Goal: Task Accomplishment & Management: Manage account settings

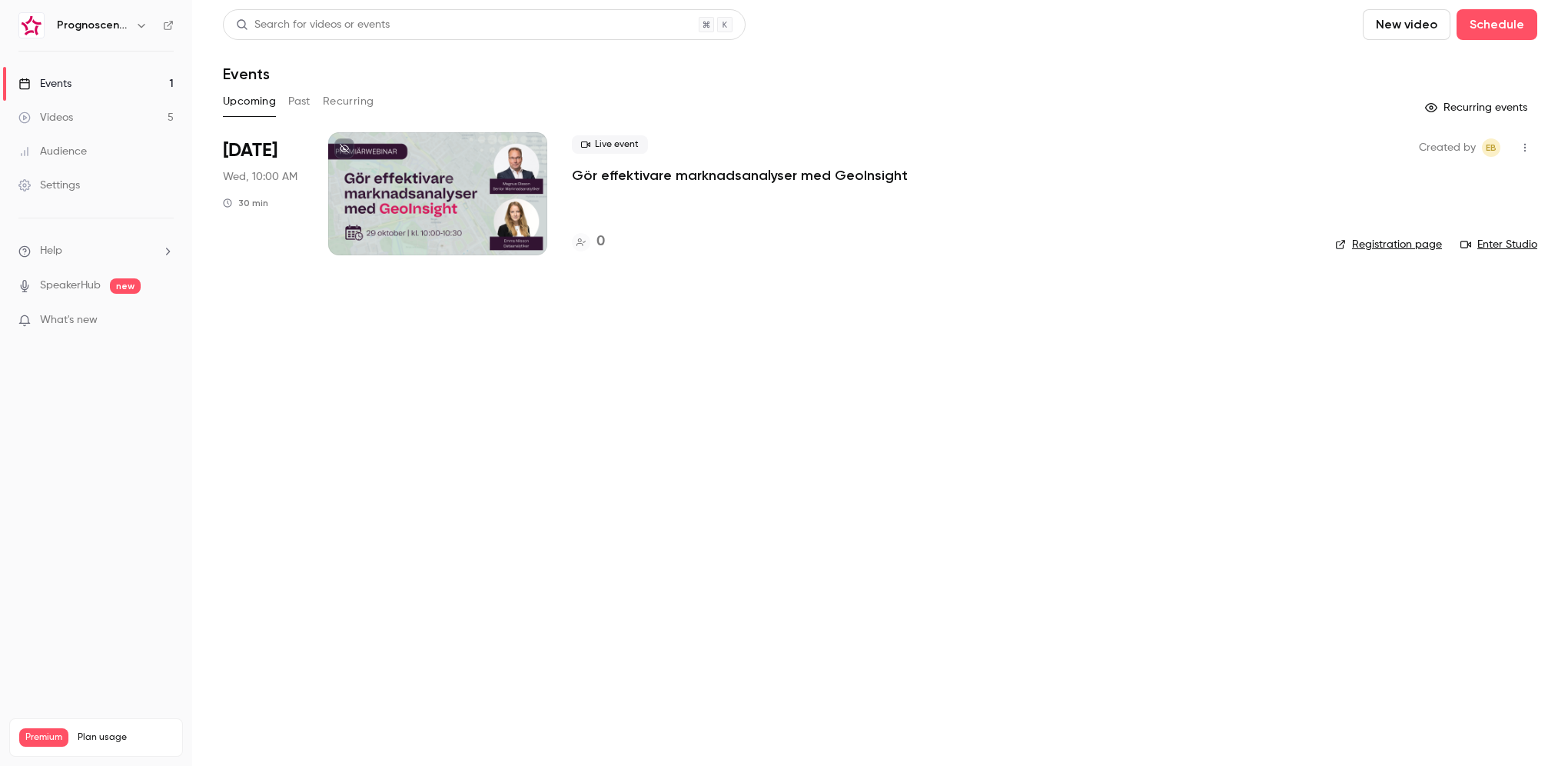
click at [119, 22] on h6 "Prognoscentret | Powered by Hubexo" at bounding box center [93, 25] width 72 height 15
click at [161, 28] on div "Prognoscentret | Powered by Hubexo" at bounding box center [97, 25] width 156 height 26
click at [145, 25] on icon "button" at bounding box center [142, 25] width 12 height 12
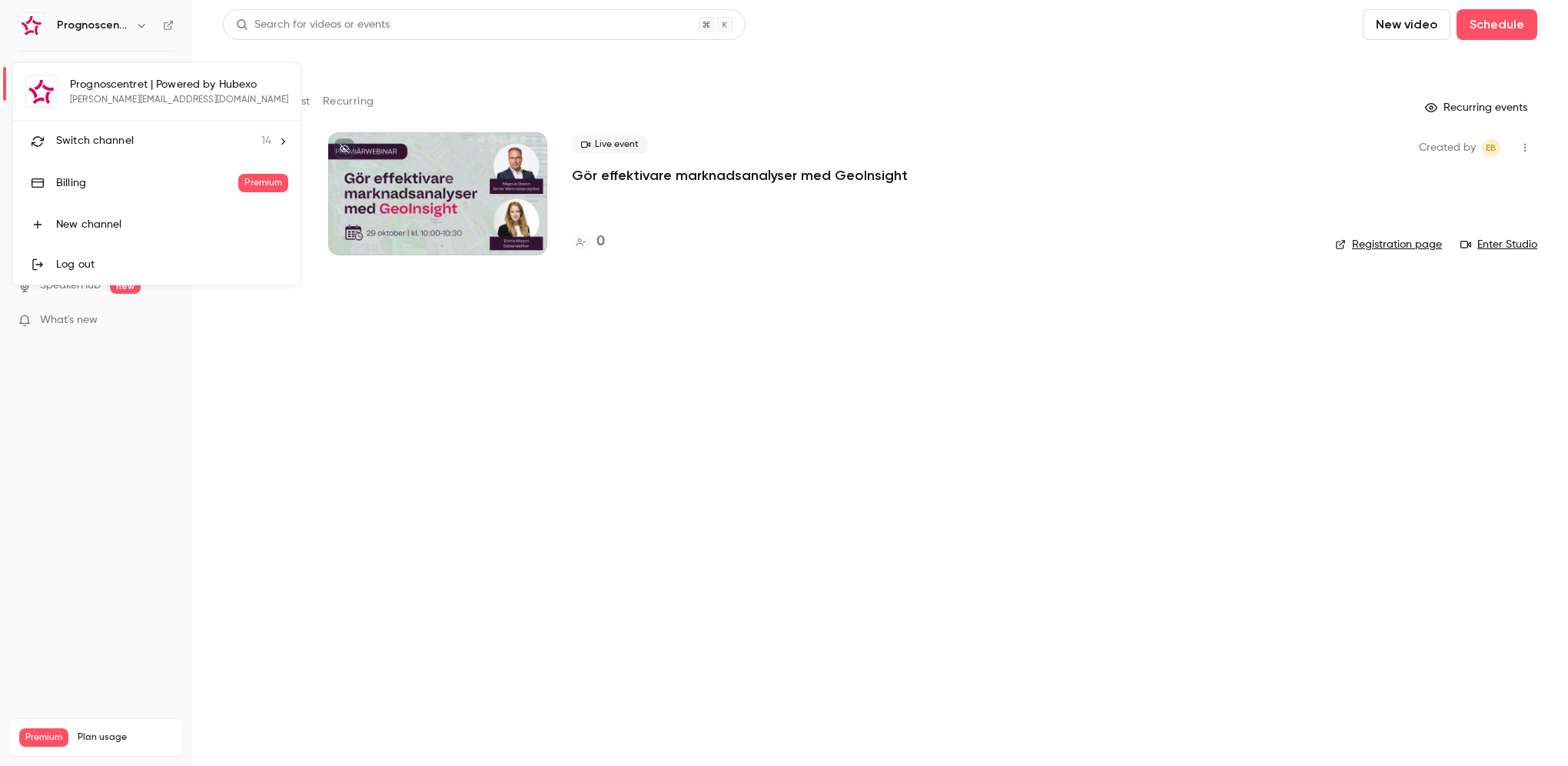
click at [87, 152] on li "Switch channel 14" at bounding box center [157, 141] width 287 height 41
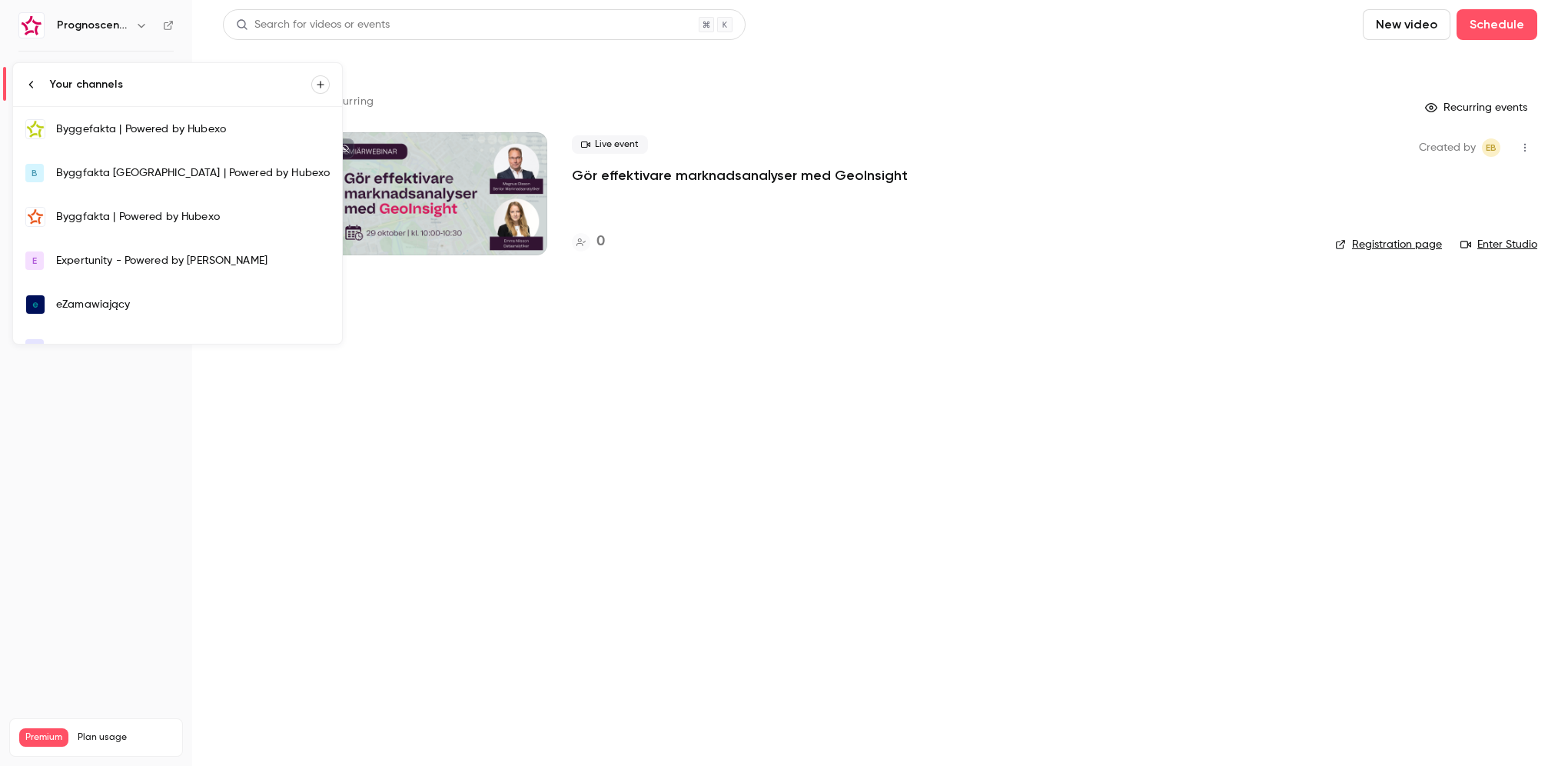
click at [133, 222] on div "Byggfakta | Powered by Hubexo" at bounding box center [192, 216] width 273 height 15
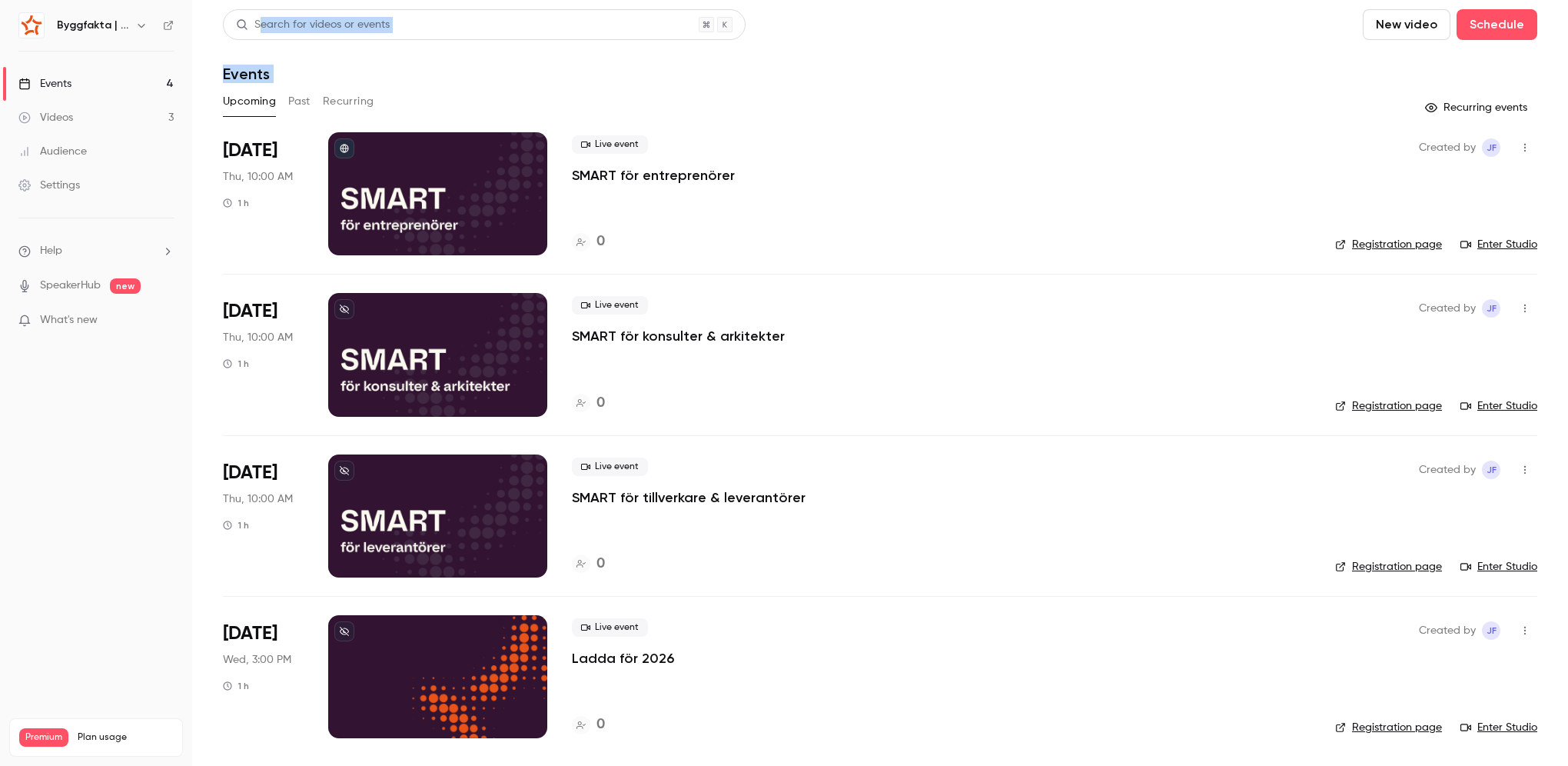
drag, startPoint x: 560, startPoint y: 119, endPoint x: 260, endPoint y: 40, distance: 310.2
click at [260, 40] on div "Search for videos or events New video Schedule Events Upcoming Past Recurring R…" at bounding box center [880, 382] width 1314 height 747
drag, startPoint x: 260, startPoint y: 40, endPoint x: 484, endPoint y: 62, distance: 225.1
click at [484, 62] on header "Search for videos or events New video Schedule Events" at bounding box center [880, 46] width 1314 height 74
click at [530, 62] on header "Search for videos or events New video Schedule Events" at bounding box center [880, 46] width 1314 height 74
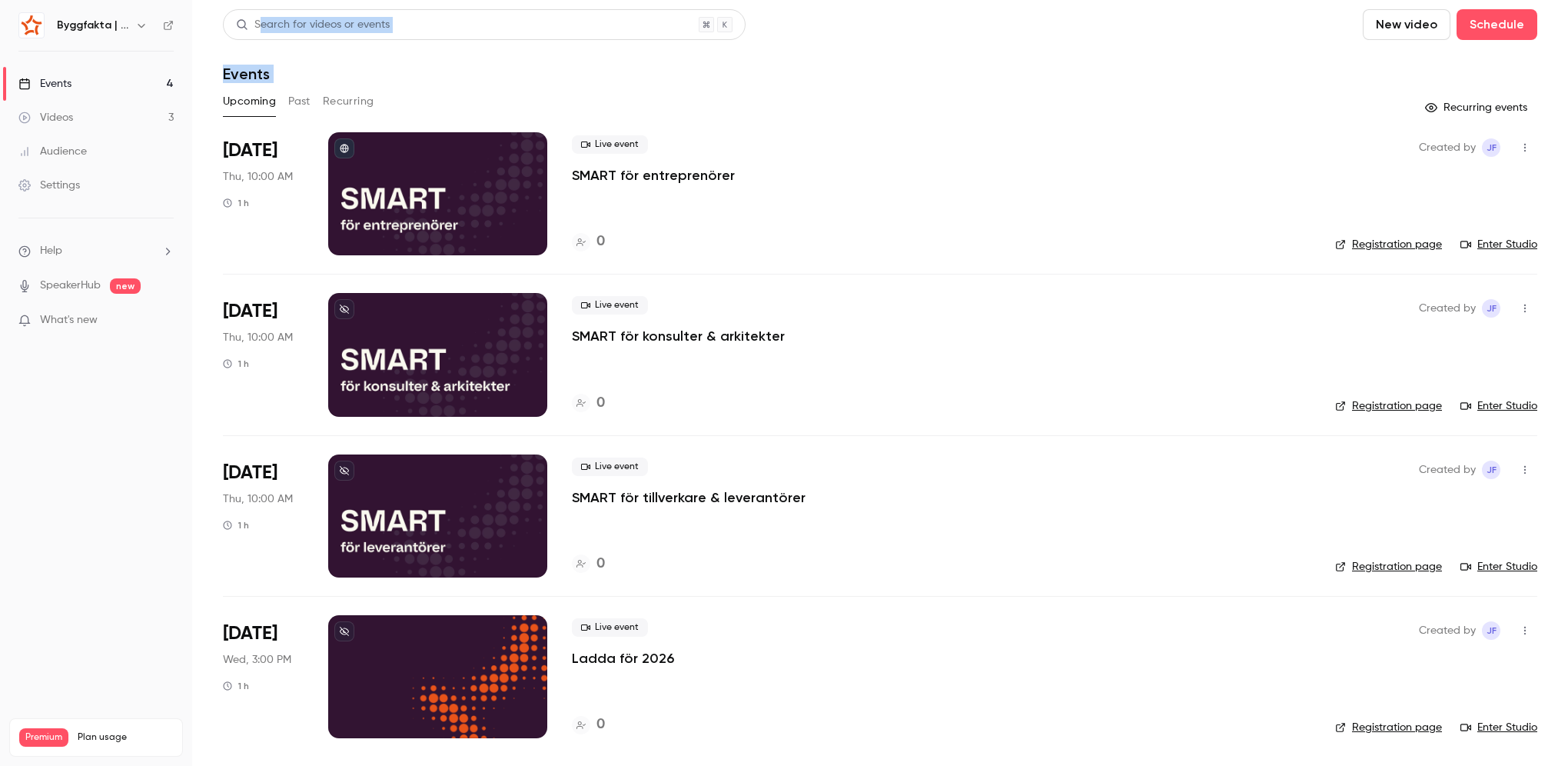
click at [394, 65] on div "Events" at bounding box center [880, 74] width 1314 height 19
click at [262, 82] on h1 "Events" at bounding box center [246, 74] width 47 height 19
click at [257, 70] on h1 "Events" at bounding box center [246, 74] width 47 height 19
click at [449, 25] on div "Search for videos or events" at bounding box center [484, 24] width 522 height 31
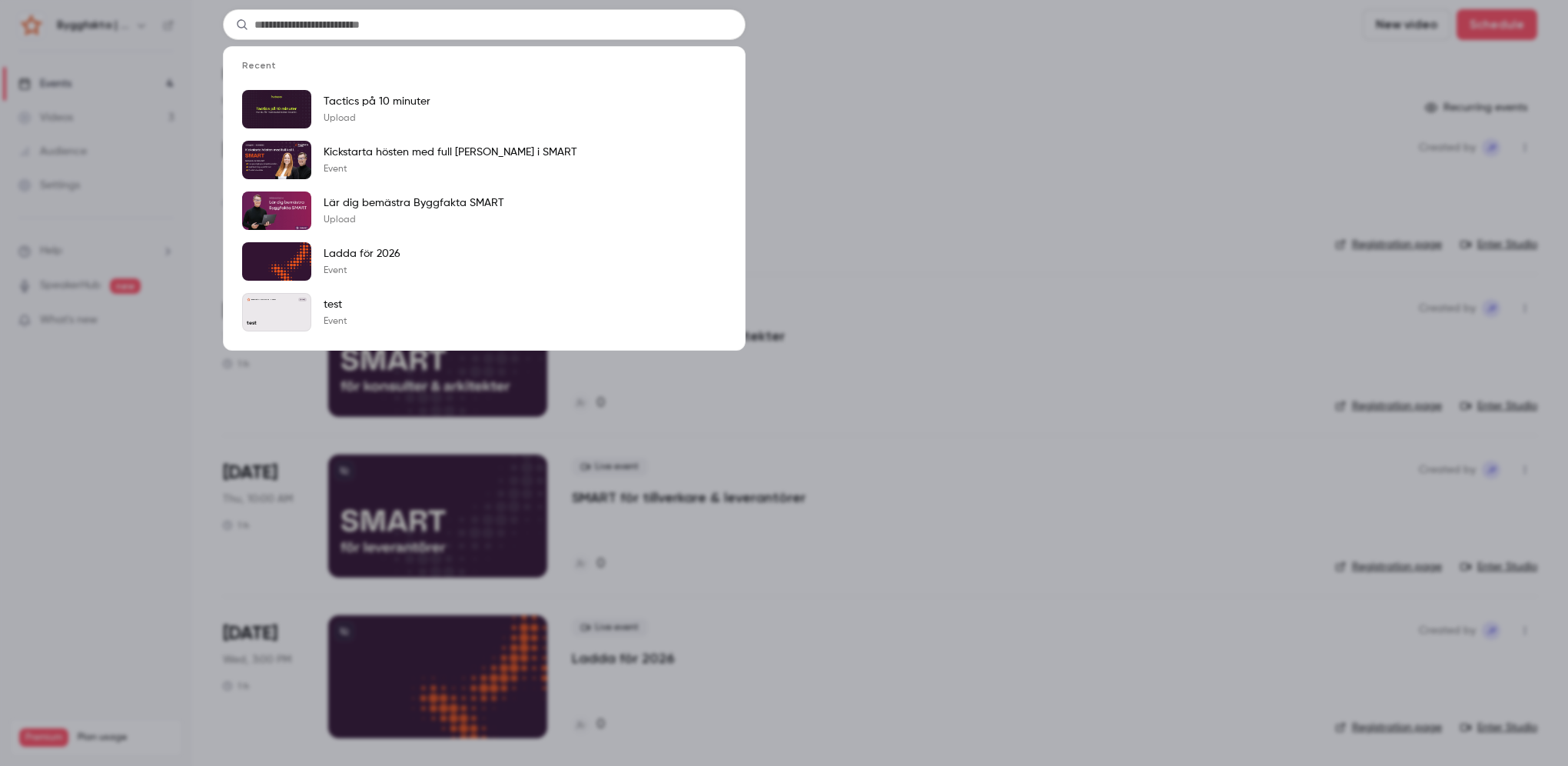
click at [924, 64] on div "Recent Tactics på 10 minuter Upload Kickstarta hösten med full koll i SMART Eve…" at bounding box center [784, 383] width 1568 height 766
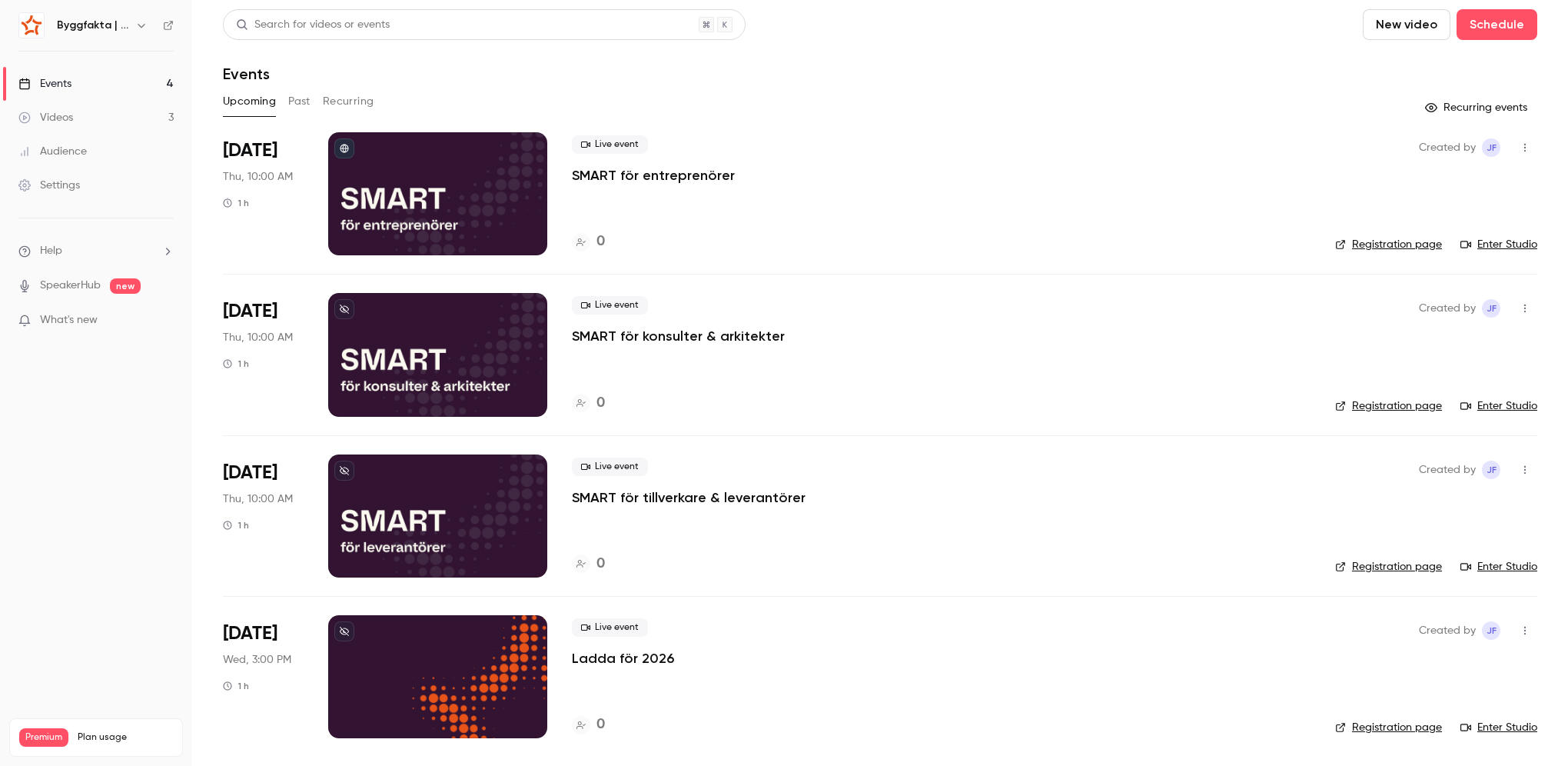
click at [763, 177] on div "Live event SMART för entreprenörer" at bounding box center [941, 160] width 739 height 49
click at [1521, 148] on icon "button" at bounding box center [1524, 148] width 12 height 11
click at [99, 320] on div at bounding box center [784, 383] width 1568 height 766
click at [93, 324] on span "What's new" at bounding box center [69, 320] width 58 height 16
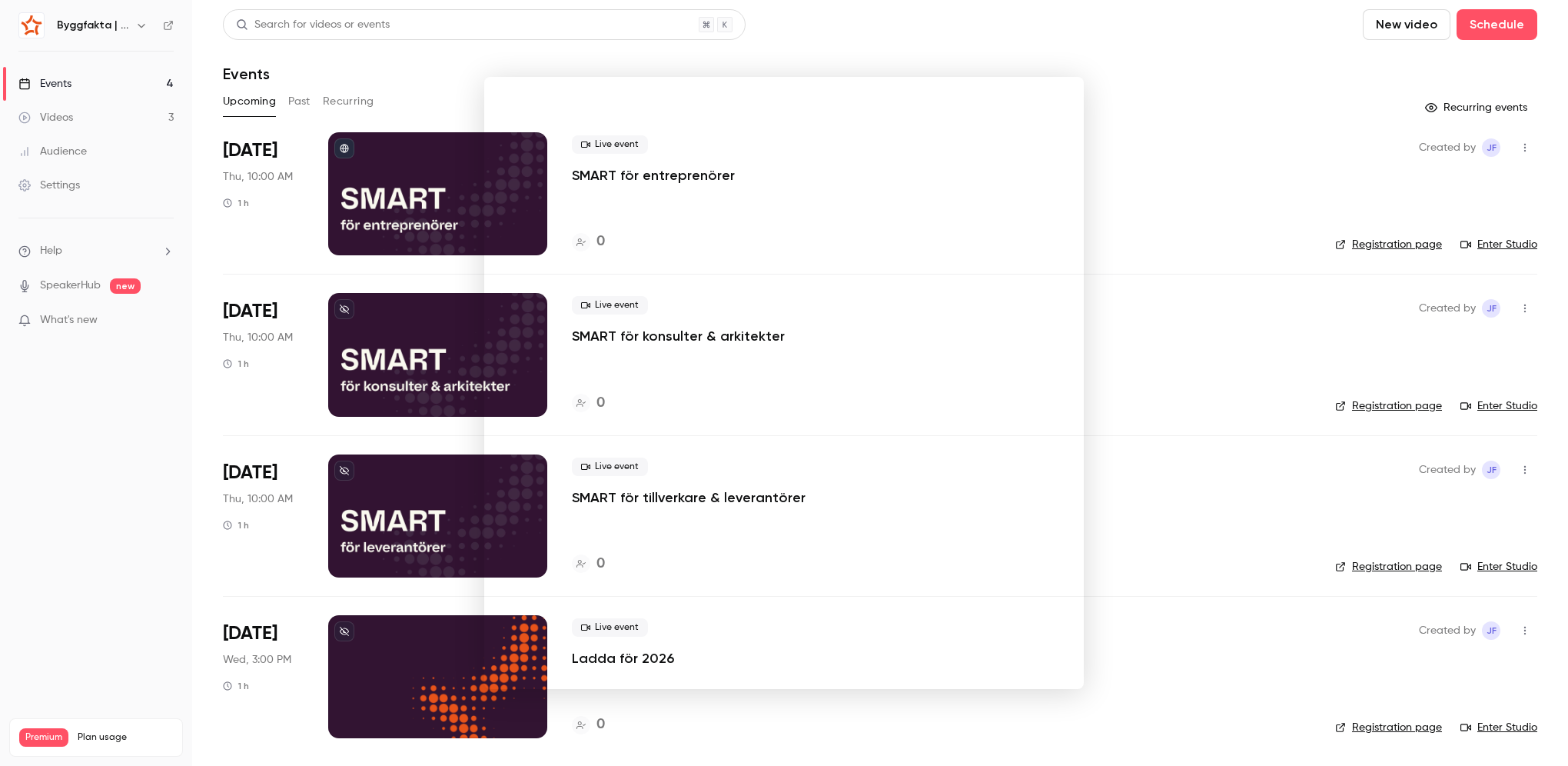
click at [103, 283] on div at bounding box center [784, 383] width 1568 height 766
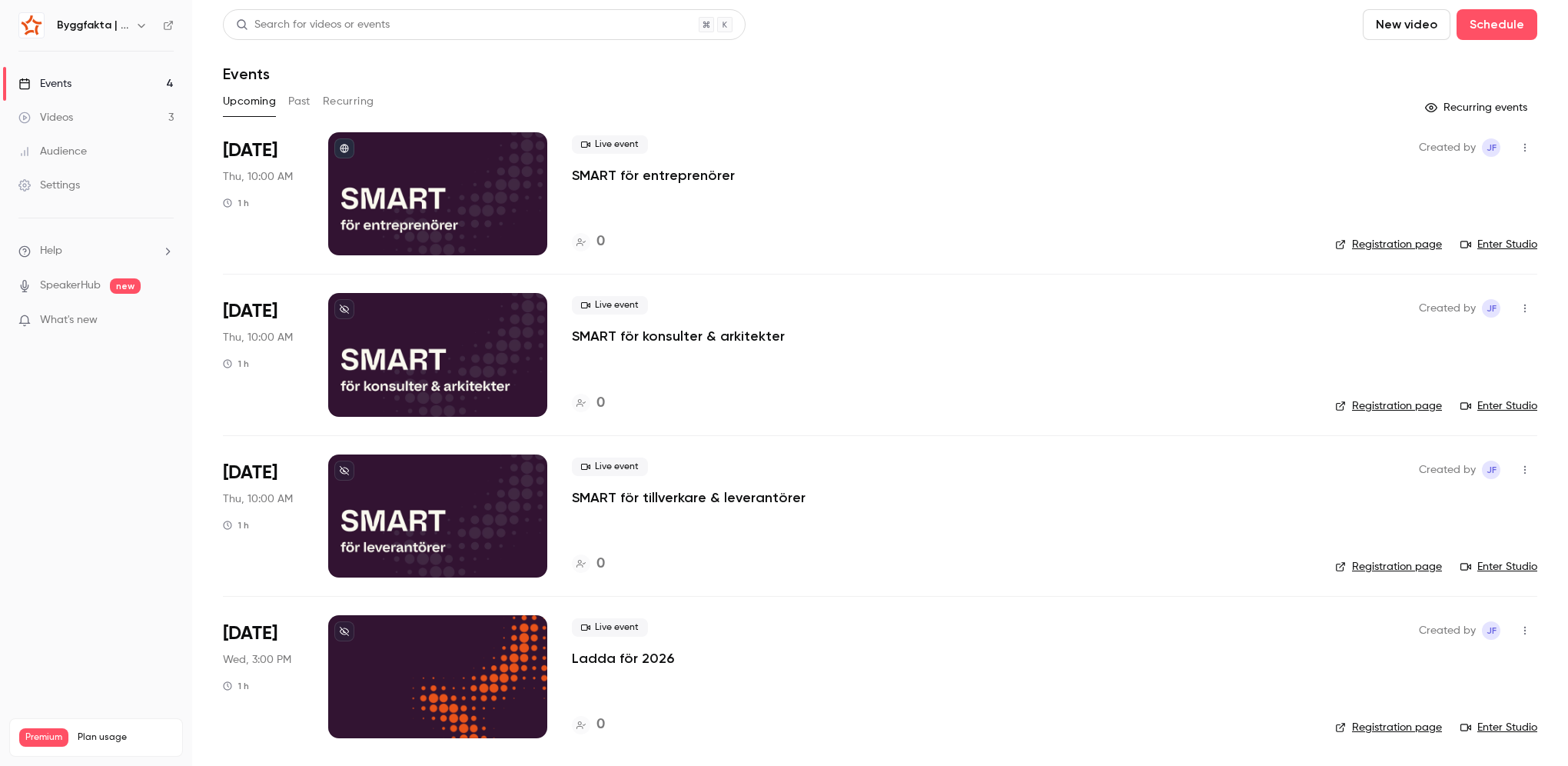
click at [84, 283] on link "SpeakerHub" at bounding box center [70, 285] width 61 height 16
click at [676, 180] on p "SMART för entreprenörer" at bounding box center [653, 176] width 162 height 19
click at [699, 176] on p "SMART för entreprenörer" at bounding box center [653, 176] width 162 height 19
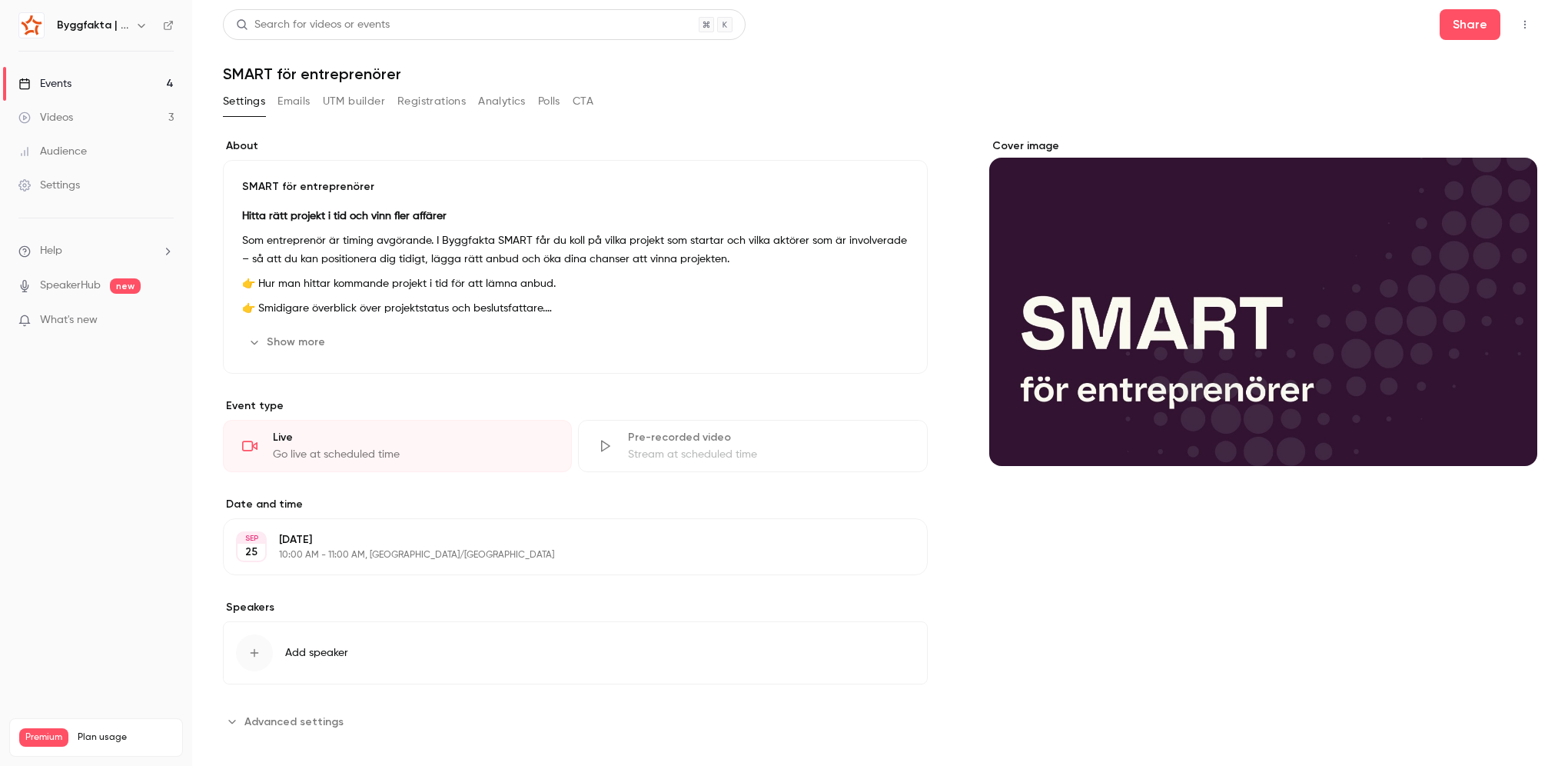
click at [419, 554] on p "10:00 AM - 11:00 AM, [GEOGRAPHIC_DATA]/[GEOGRAPHIC_DATA]" at bounding box center [562, 555] width 567 height 12
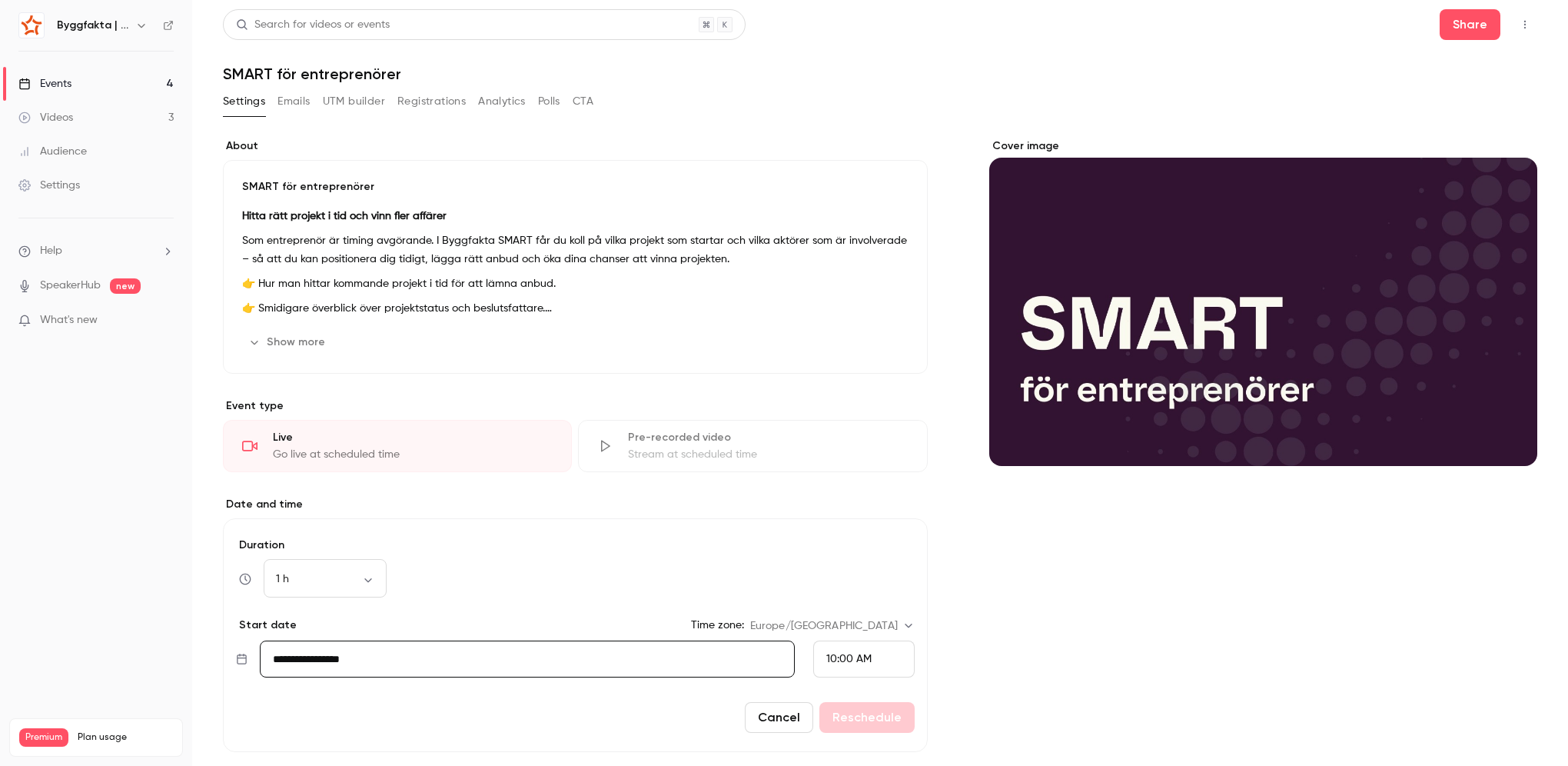
click at [384, 665] on input "**********" at bounding box center [527, 658] width 535 height 37
click at [389, 555] on button "2" at bounding box center [392, 556] width 28 height 28
type input "**********"
click at [846, 711] on button "Reschedule" at bounding box center [867, 717] width 96 height 31
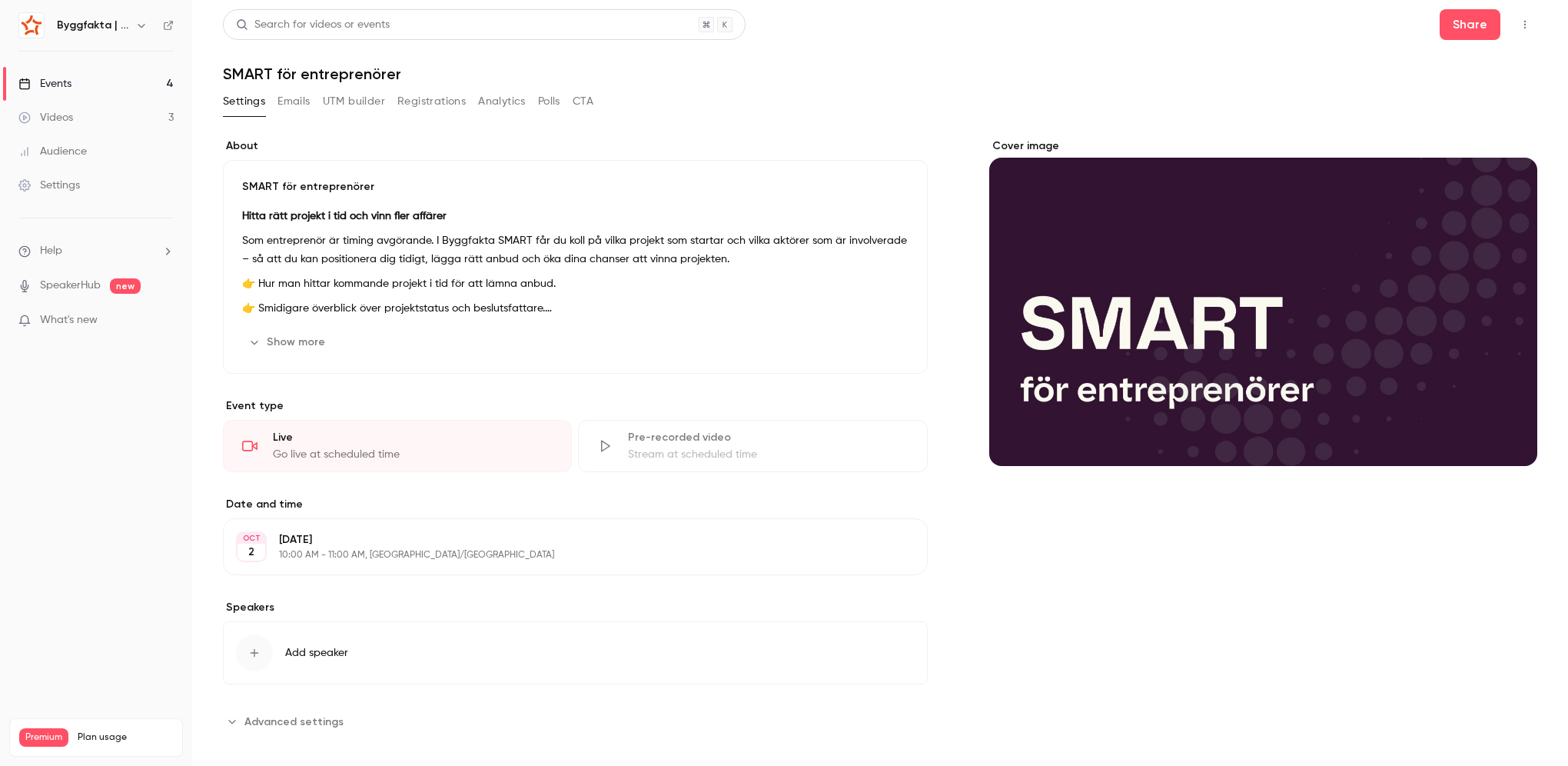
click at [888, 88] on div "**********" at bounding box center [880, 389] width 1314 height 761
click at [323, 341] on button "Show more" at bounding box center [288, 342] width 93 height 25
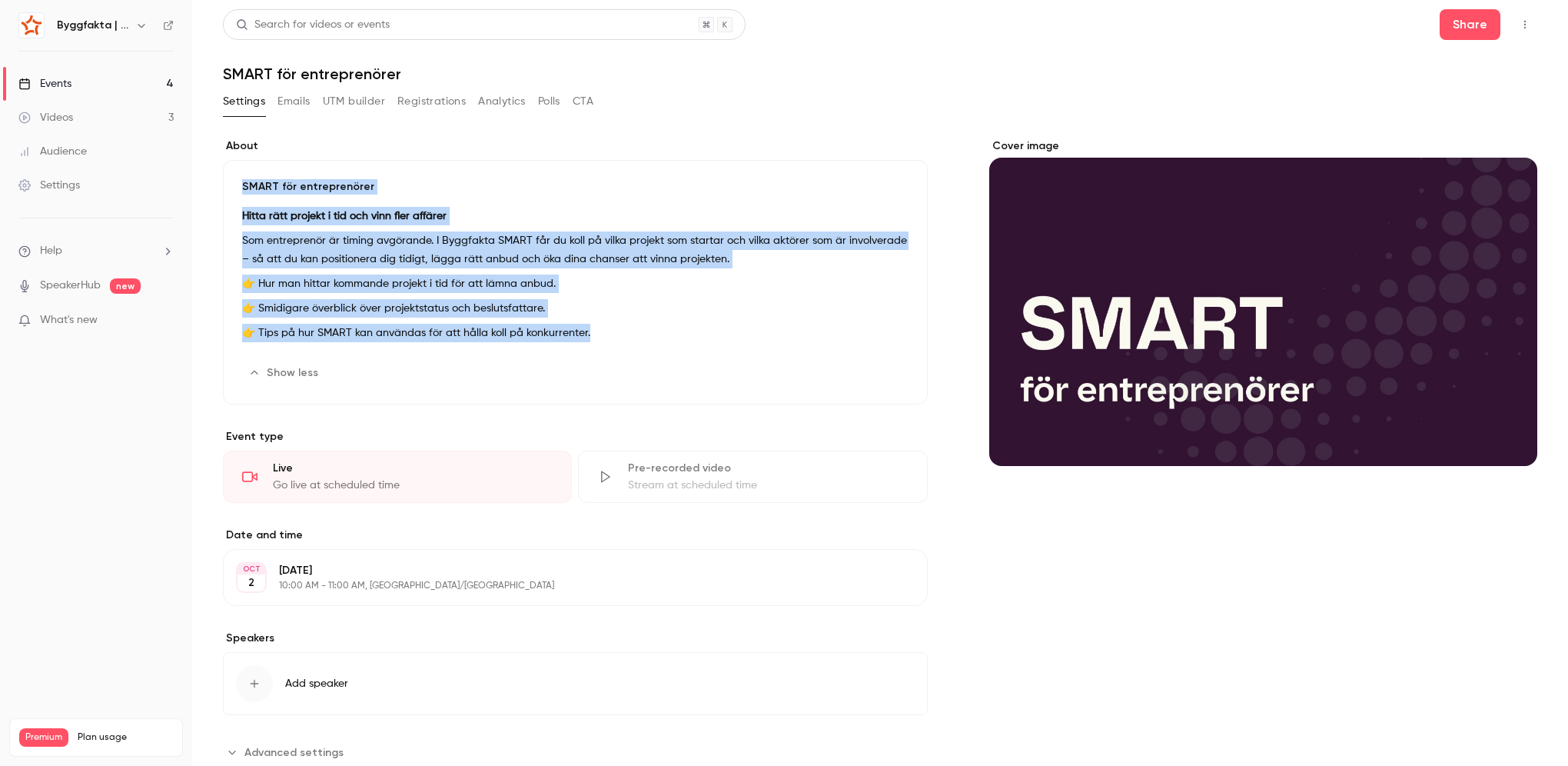
drag, startPoint x: 636, startPoint y: 329, endPoint x: 236, endPoint y: 182, distance: 426.2
click at [236, 182] on div "SMART för entreprenörer Hitta rätt projekt i tid och vinn fler affärer Som entr…" at bounding box center [575, 281] width 705 height 244
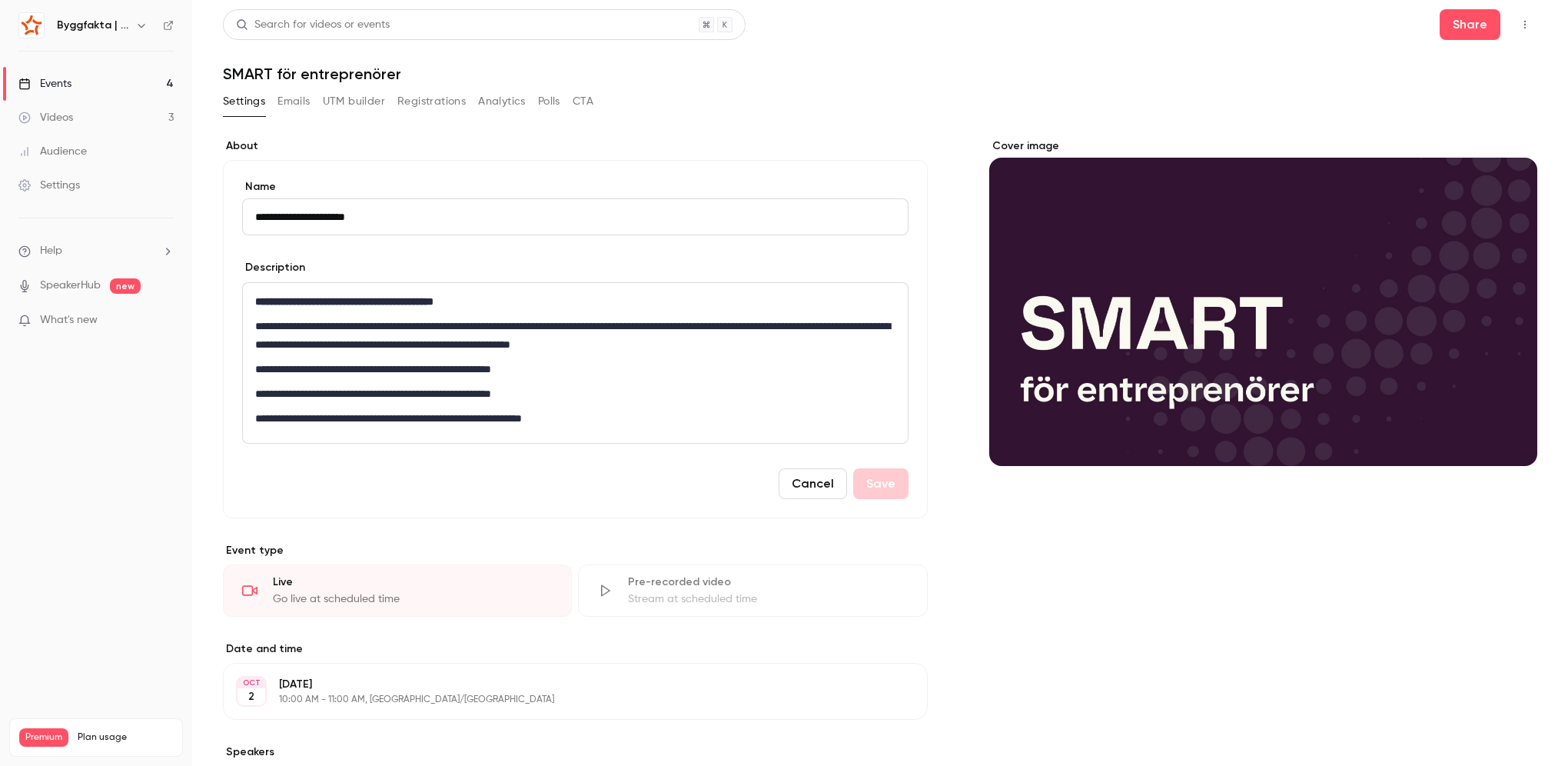
click at [993, 539] on div "Cover image" at bounding box center [1263, 509] width 548 height 740
click at [820, 480] on button "Cancel" at bounding box center [812, 483] width 69 height 31
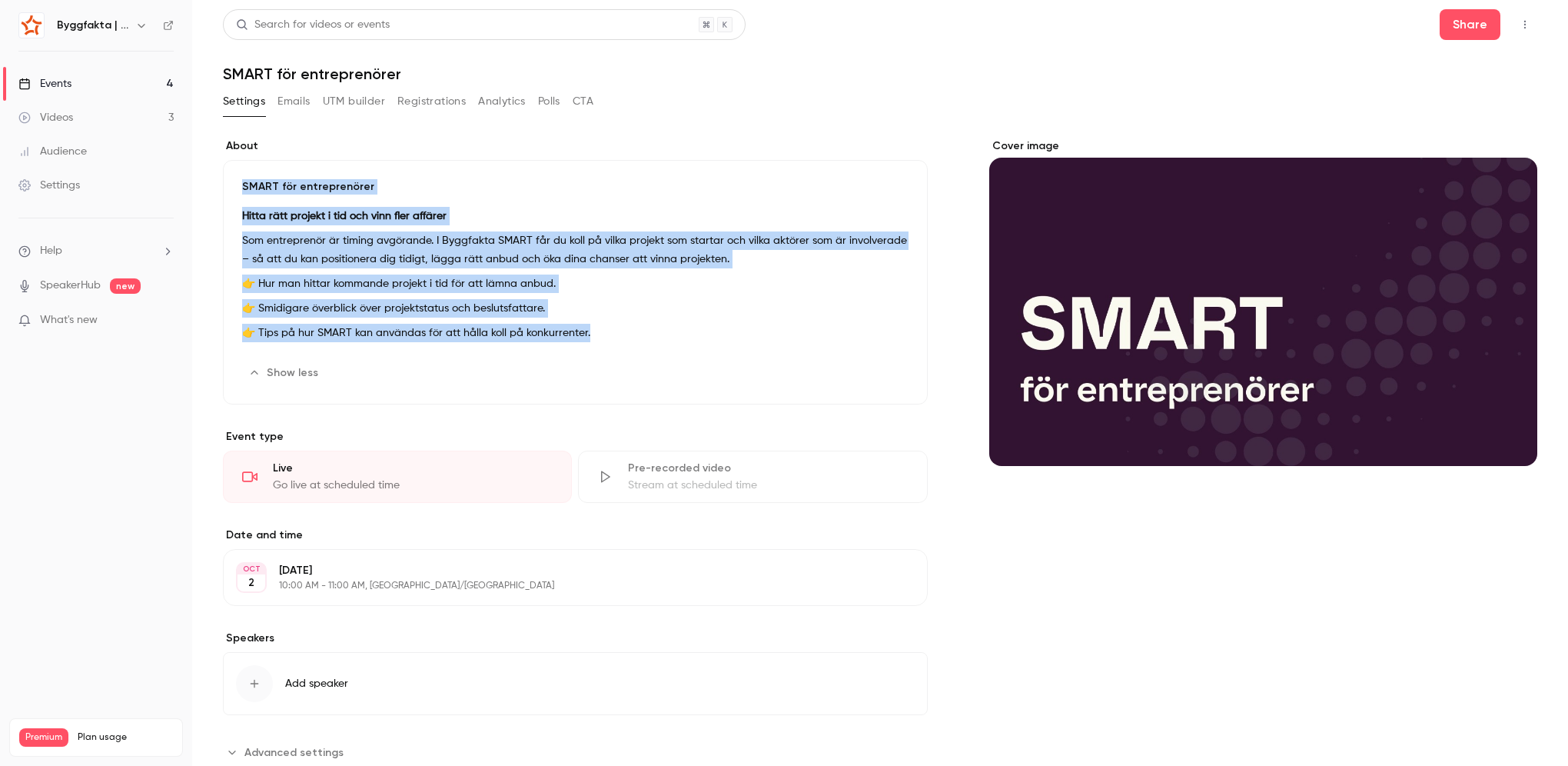
drag, startPoint x: 661, startPoint y: 319, endPoint x: 221, endPoint y: 198, distance: 456.3
click at [221, 198] on main "**********" at bounding box center [880, 383] width 1376 height 766
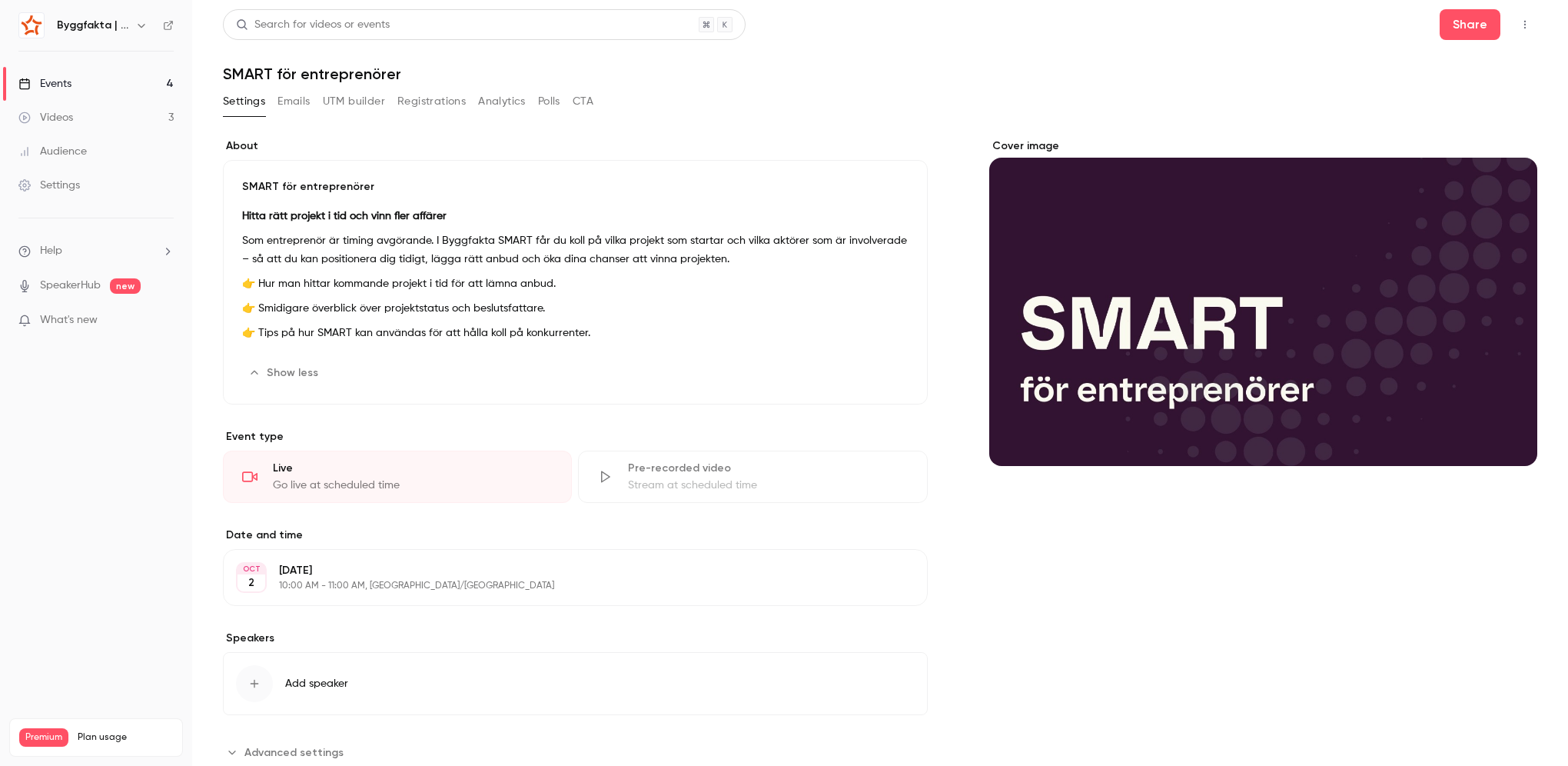
click at [851, 132] on div "**********" at bounding box center [880, 460] width 1314 height 681
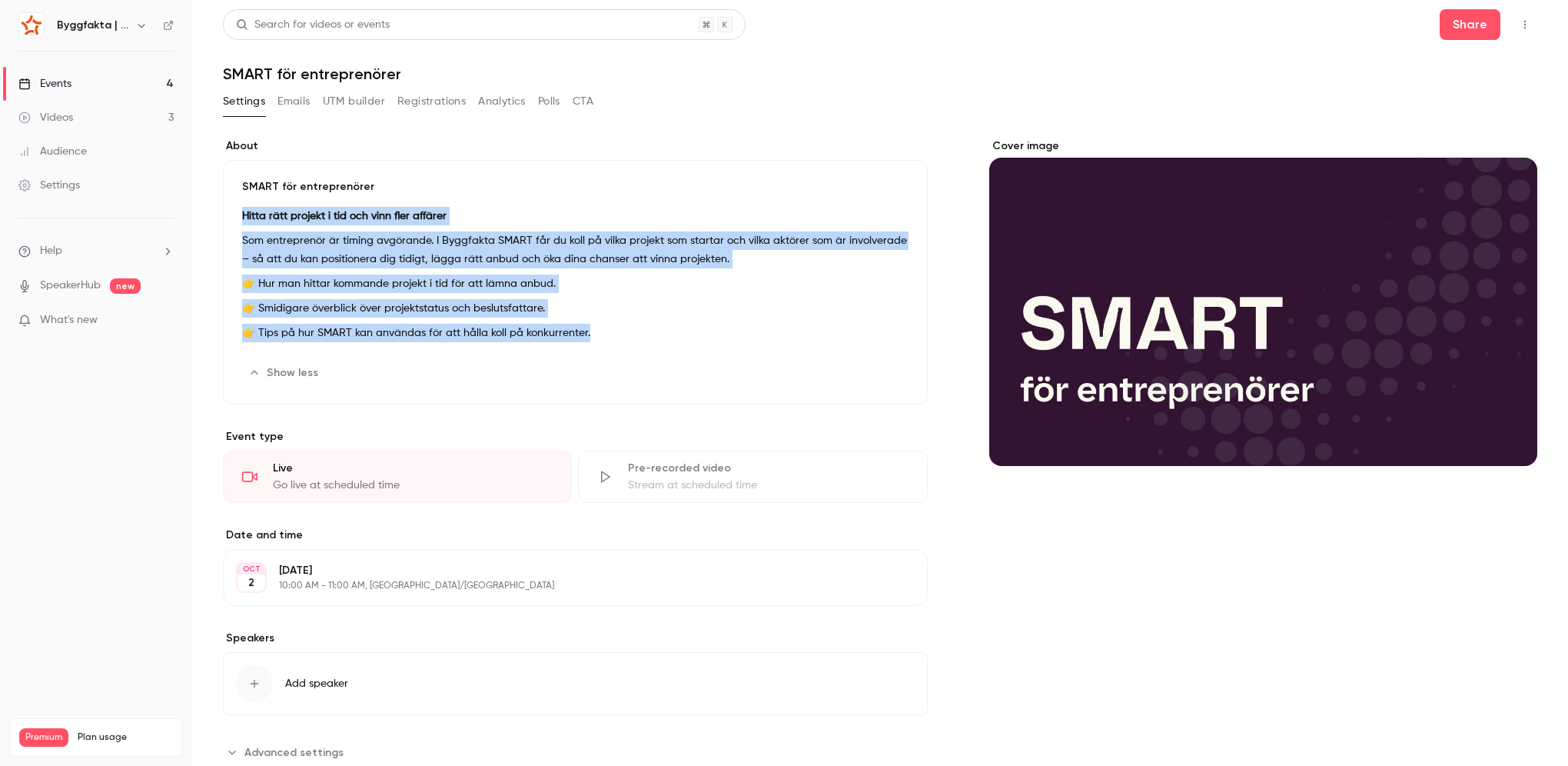
drag, startPoint x: 620, startPoint y: 321, endPoint x: 230, endPoint y: 211, distance: 405.2
click at [230, 211] on div "SMART för entreprenörer Hitta rätt projekt i tid och vinn fler affärer Som entr…" at bounding box center [575, 281] width 705 height 244
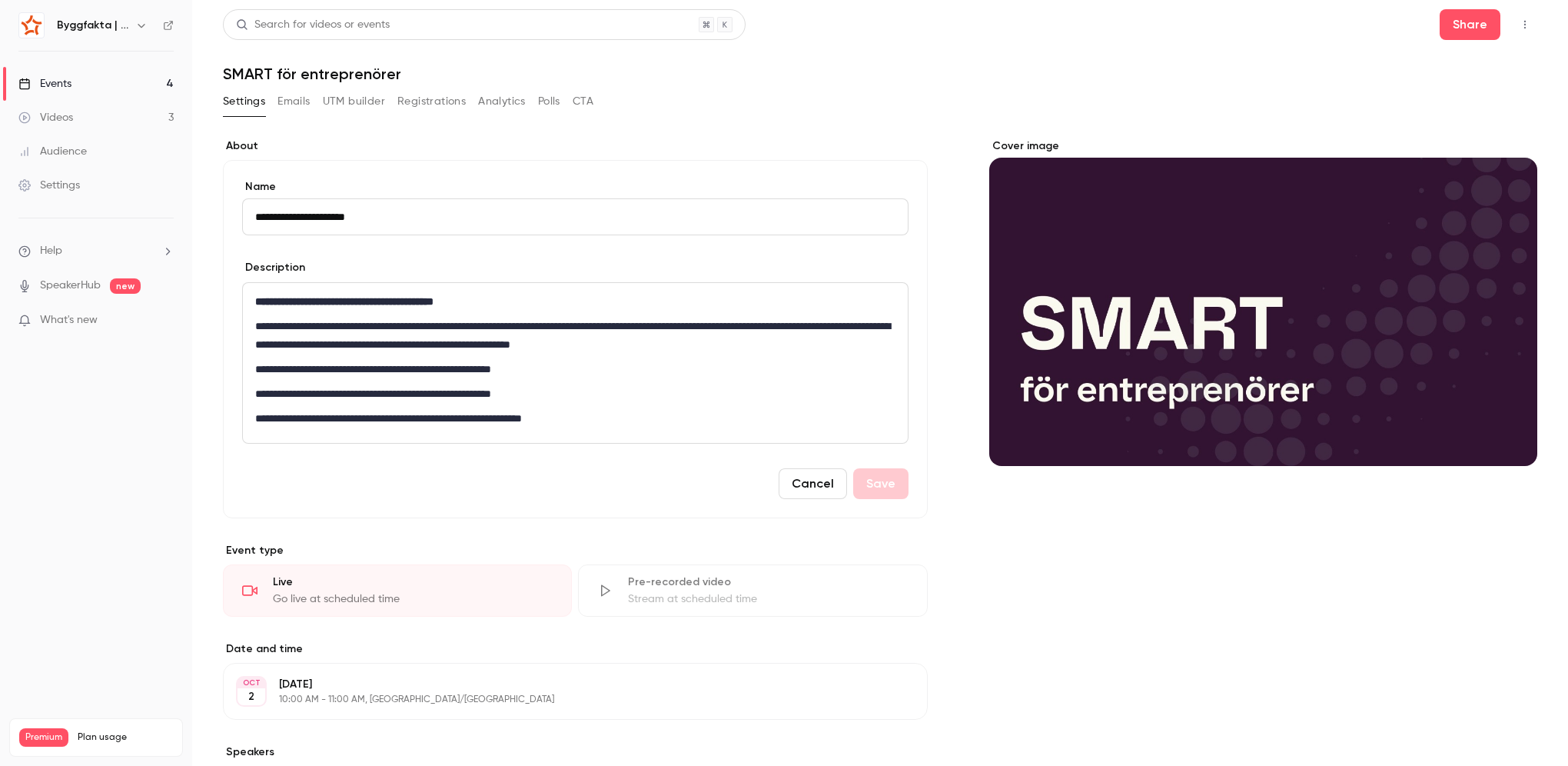
click at [497, 381] on div "**********" at bounding box center [575, 363] width 665 height 160
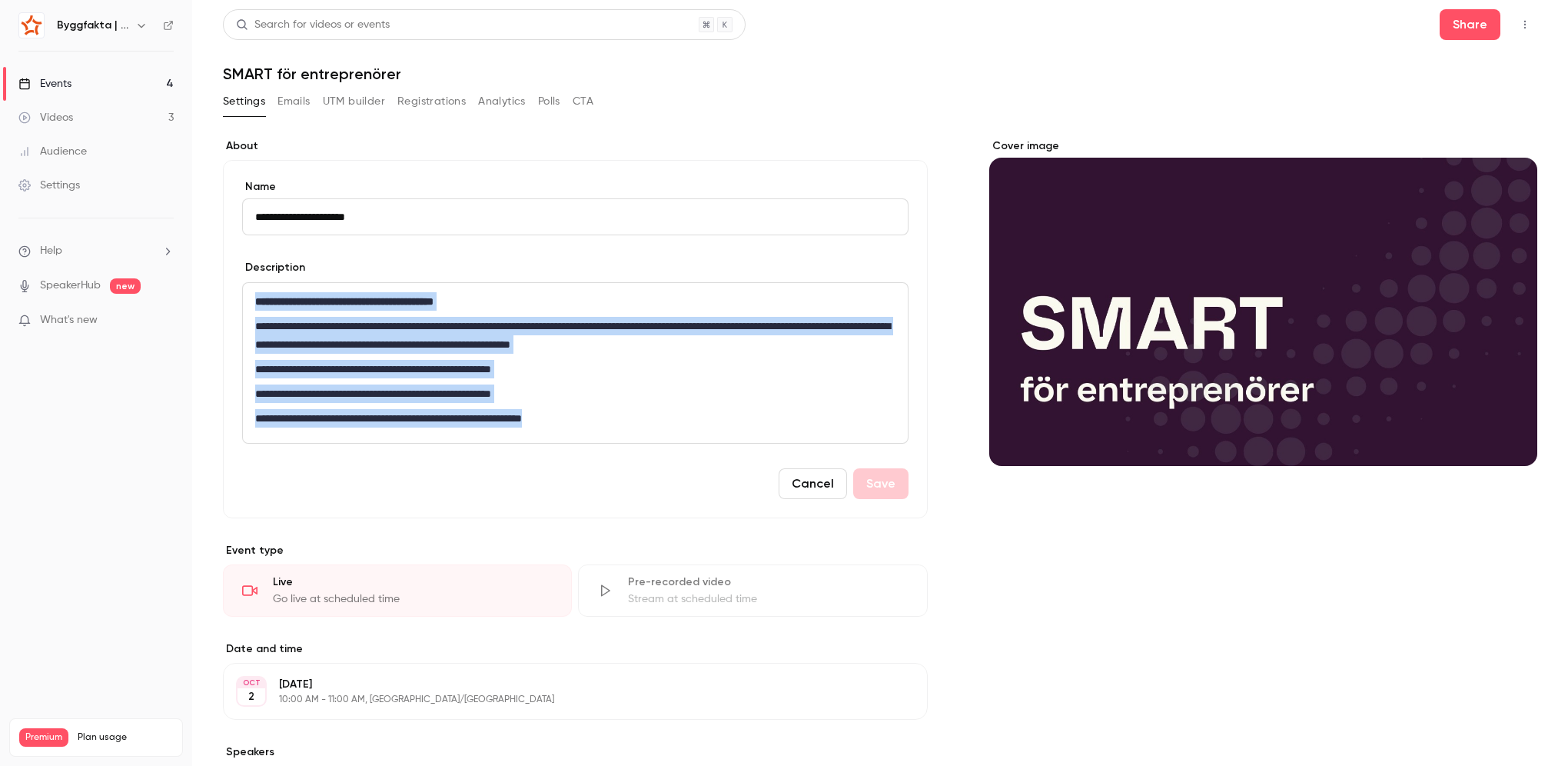
drag, startPoint x: 636, startPoint y: 413, endPoint x: 165, endPoint y: 292, distance: 486.3
click at [165, 292] on div "**********" at bounding box center [784, 383] width 1568 height 766
copy div "**********"
